Goal: Task Accomplishment & Management: Use online tool/utility

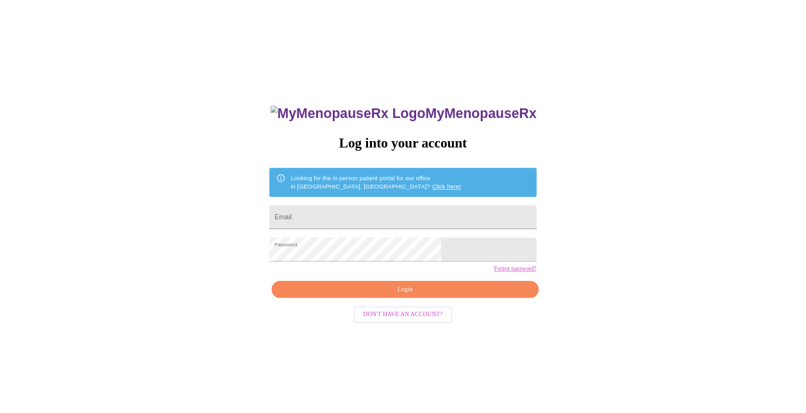
scroll to position [13, 0]
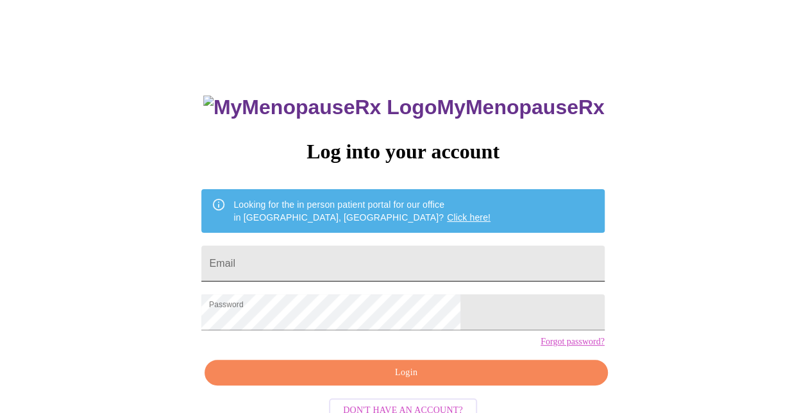
click at [336, 257] on input "Email" at bounding box center [402, 264] width 403 height 36
click at [307, 262] on input "Email" at bounding box center [402, 264] width 403 height 36
type input "[EMAIL_ADDRESS][DOMAIN_NAME]"
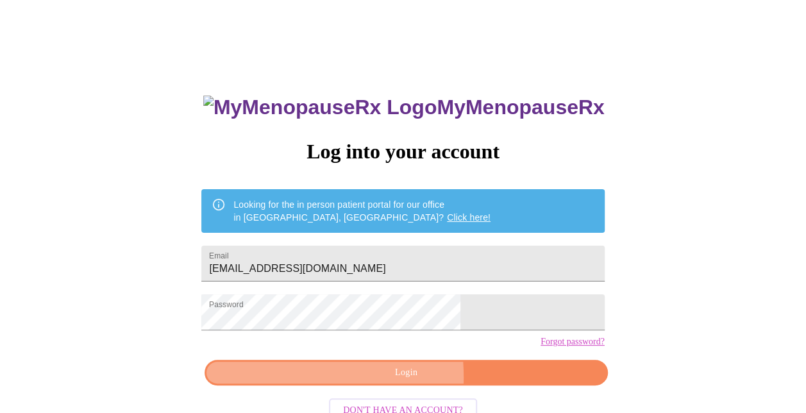
click at [326, 381] on span "Login" at bounding box center [405, 373] width 373 height 16
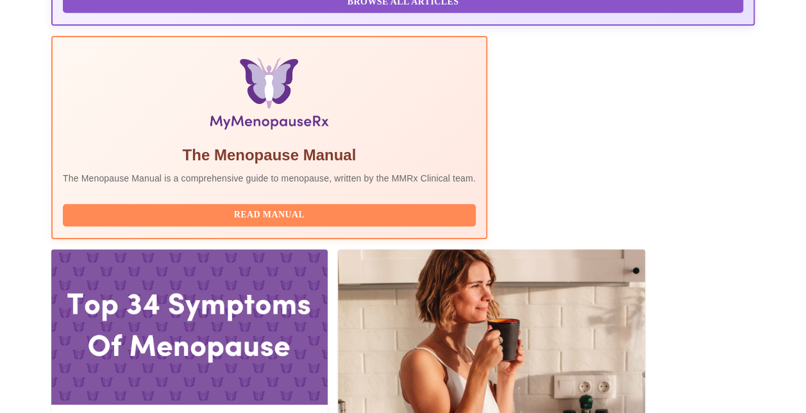
scroll to position [398, 0]
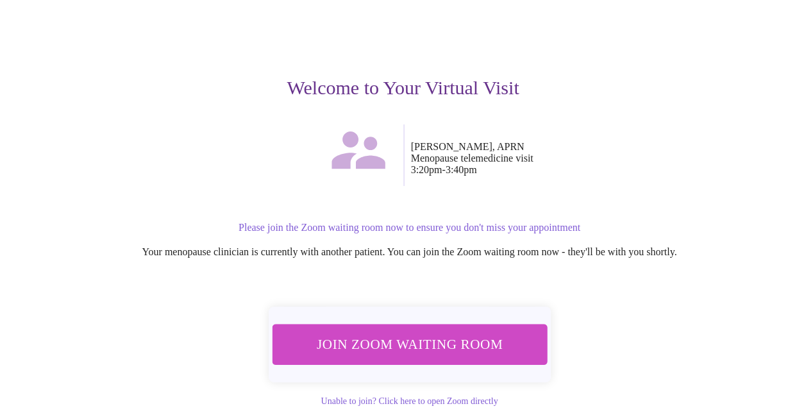
scroll to position [121, 0]
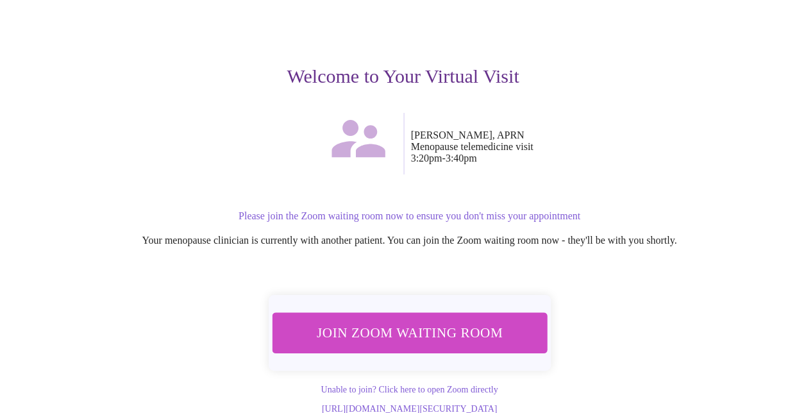
click at [348, 321] on span "Join Zoom Waiting Room" at bounding box center [409, 333] width 241 height 24
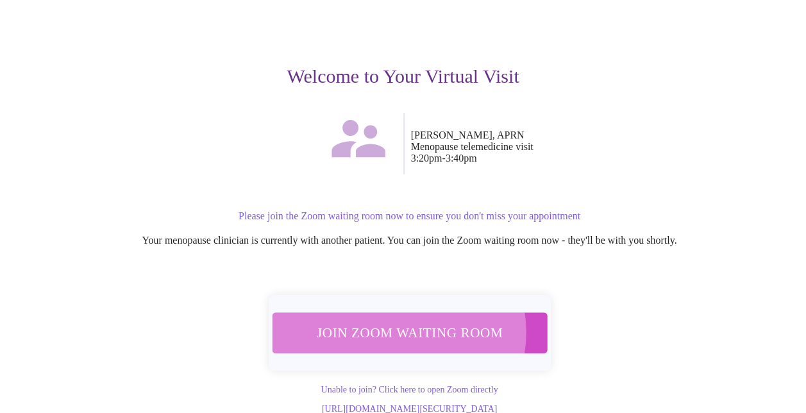
click at [394, 321] on span "Join Zoom Waiting Room" at bounding box center [409, 333] width 241 height 24
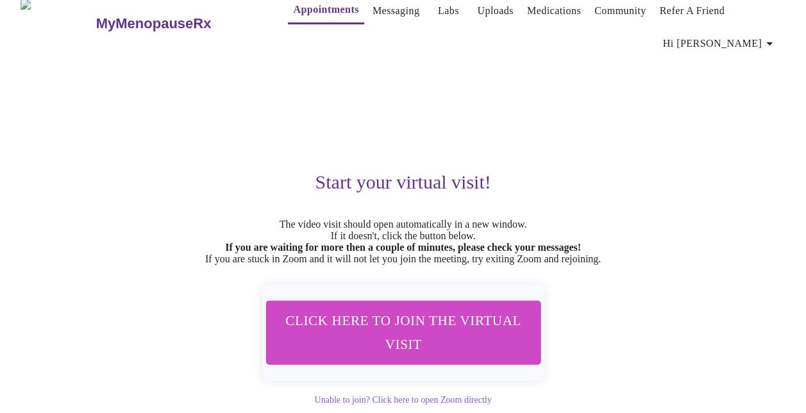
scroll to position [0, 0]
